Goal: Task Accomplishment & Management: Manage account settings

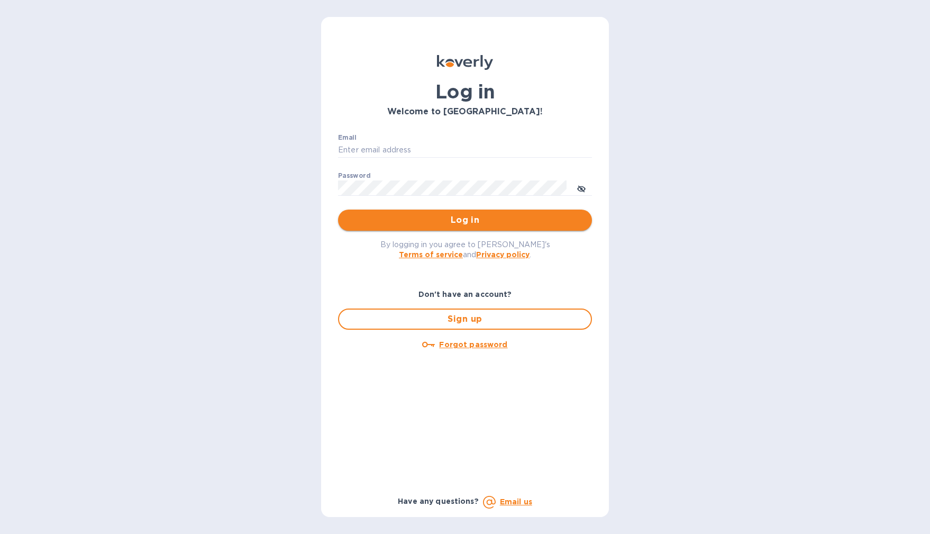
type input "b@corkhoarder.com"
click at [481, 212] on button "Log in" at bounding box center [465, 220] width 254 height 21
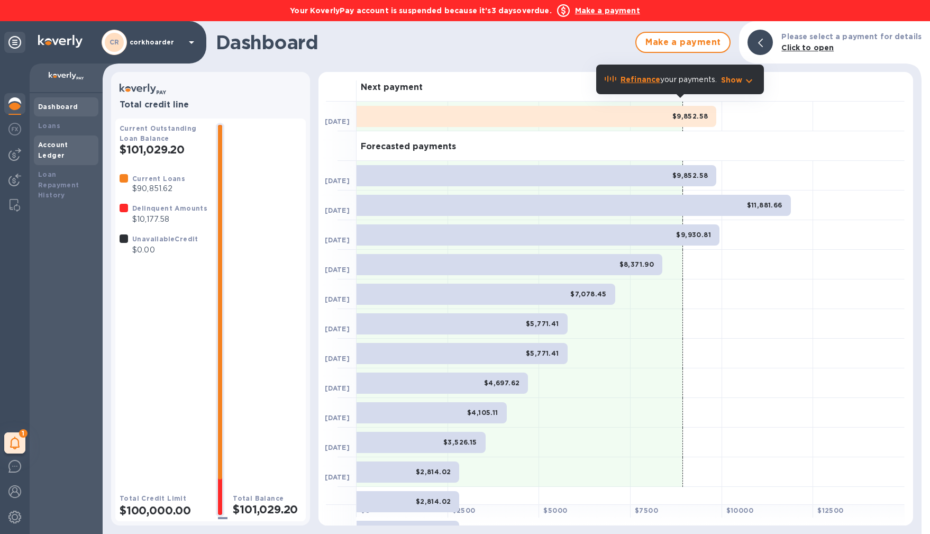
click at [72, 135] on div "Account Ledger" at bounding box center [66, 150] width 65 height 30
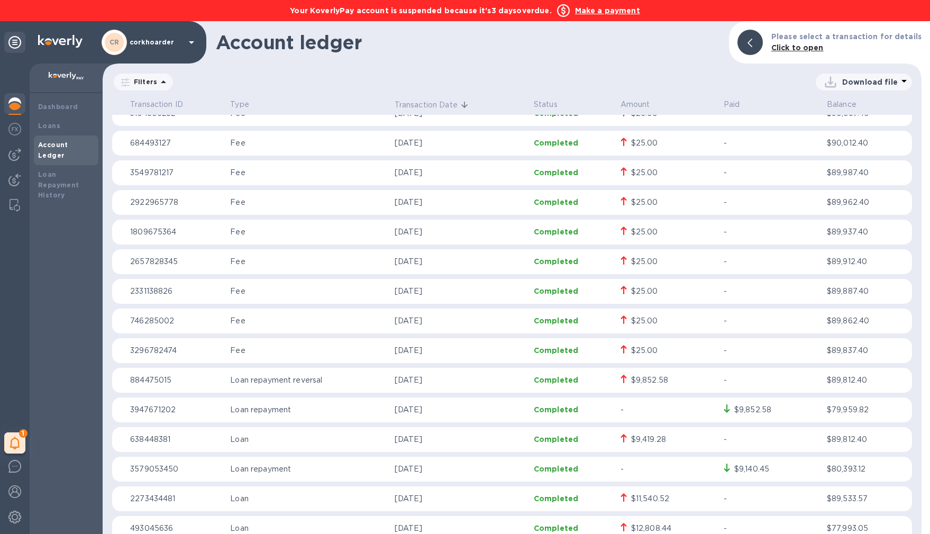
scroll to position [137, 0]
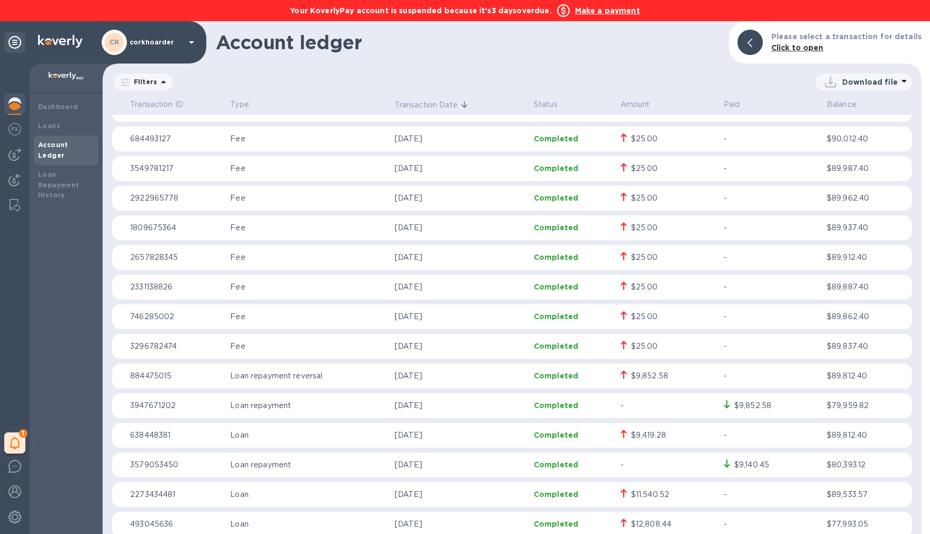
click at [28, 114] on div "1 My tasks" at bounding box center [15, 299] width 30 height 470
click at [21, 112] on div at bounding box center [14, 104] width 21 height 23
